Goal: Task Accomplishment & Management: Use online tool/utility

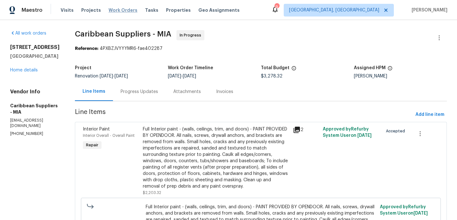
click at [125, 10] on span "Work Orders" at bounding box center [123, 10] width 29 height 6
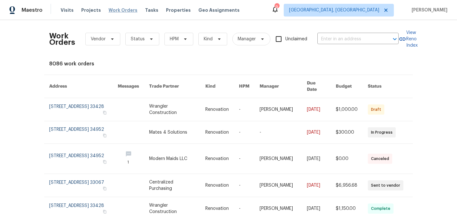
click at [124, 9] on span "Work Orders" at bounding box center [123, 10] width 29 height 6
click at [186, 41] on icon at bounding box center [185, 39] width 5 height 5
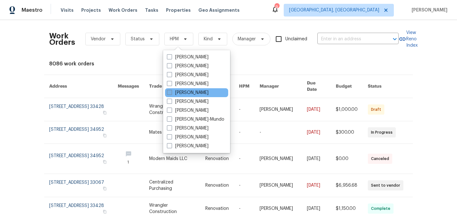
click at [170, 93] on span at bounding box center [169, 92] width 5 height 5
click at [170, 93] on input "[PERSON_NAME]" at bounding box center [169, 92] width 4 height 4
checkbox input "true"
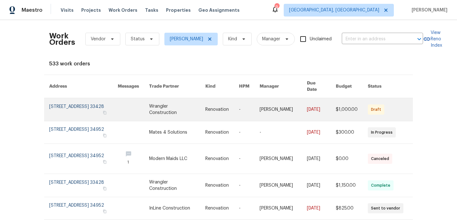
click at [205, 106] on link at bounding box center [177, 109] width 56 height 23
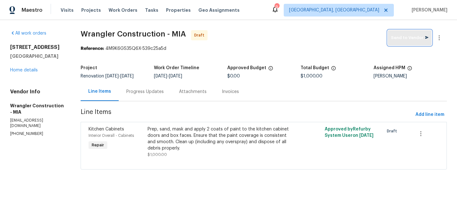
click at [409, 41] on button "Send to Vendor" at bounding box center [410, 37] width 44 height 15
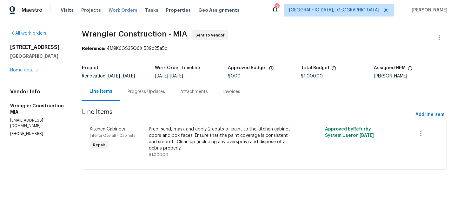
click at [116, 13] on span "Work Orders" at bounding box center [123, 10] width 29 height 6
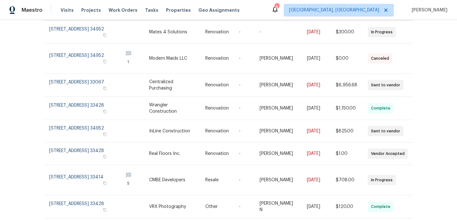
scroll to position [102, 0]
